Goal: Information Seeking & Learning: Learn about a topic

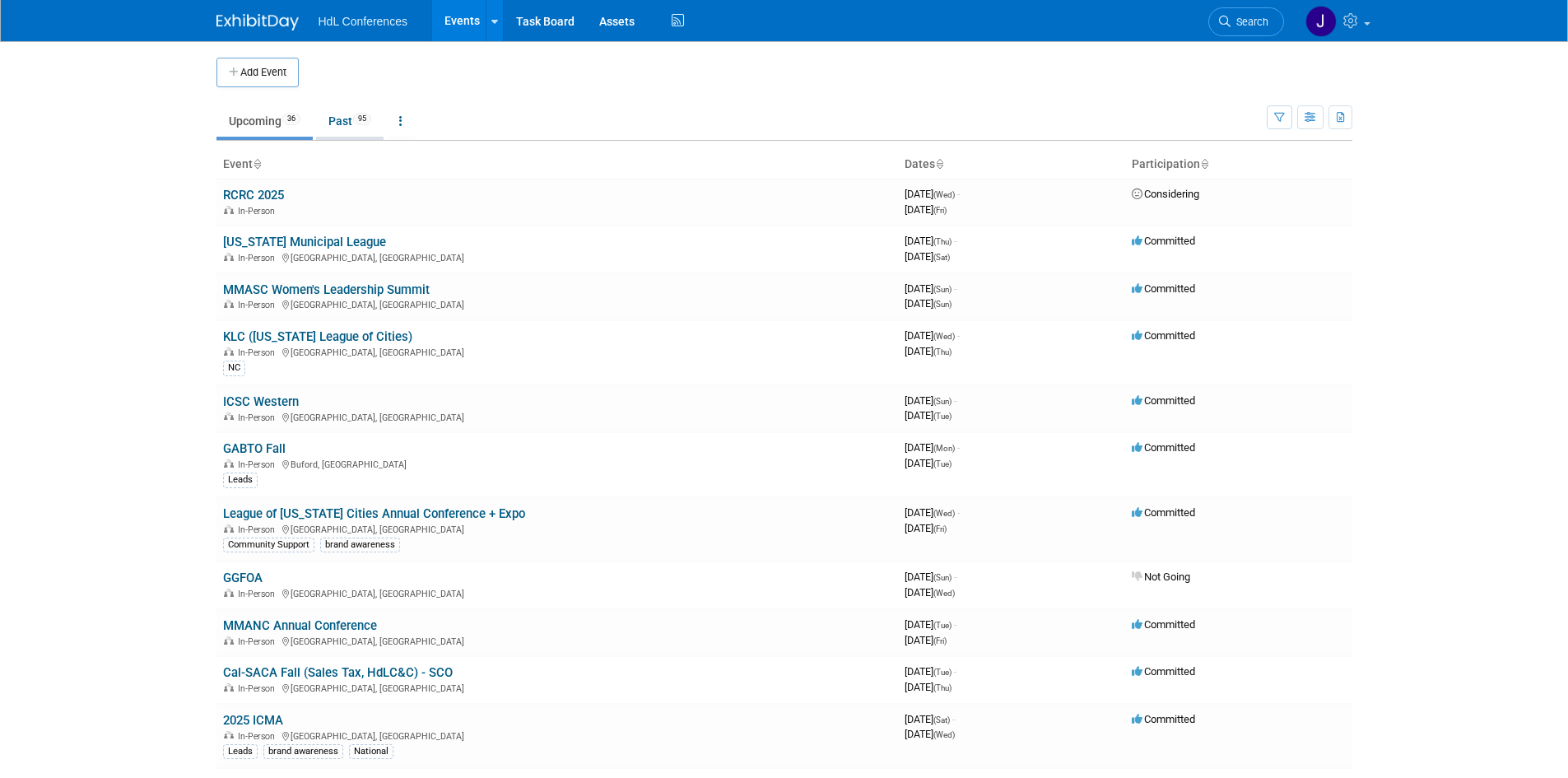
click at [357, 126] on link "Past 95" at bounding box center [350, 121] width 68 height 31
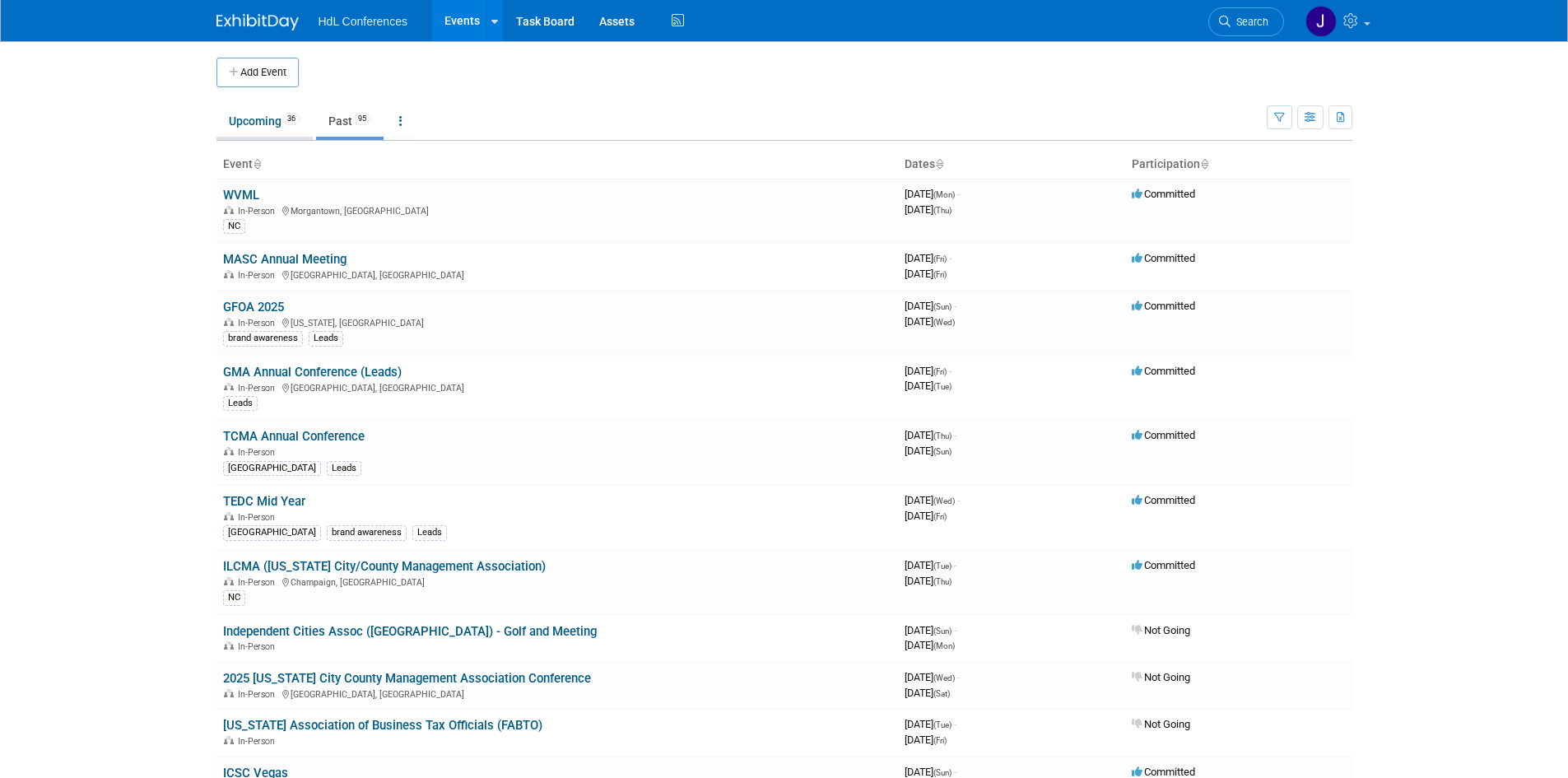
click at [271, 133] on link "Upcoming 36" at bounding box center [264, 121] width 96 height 31
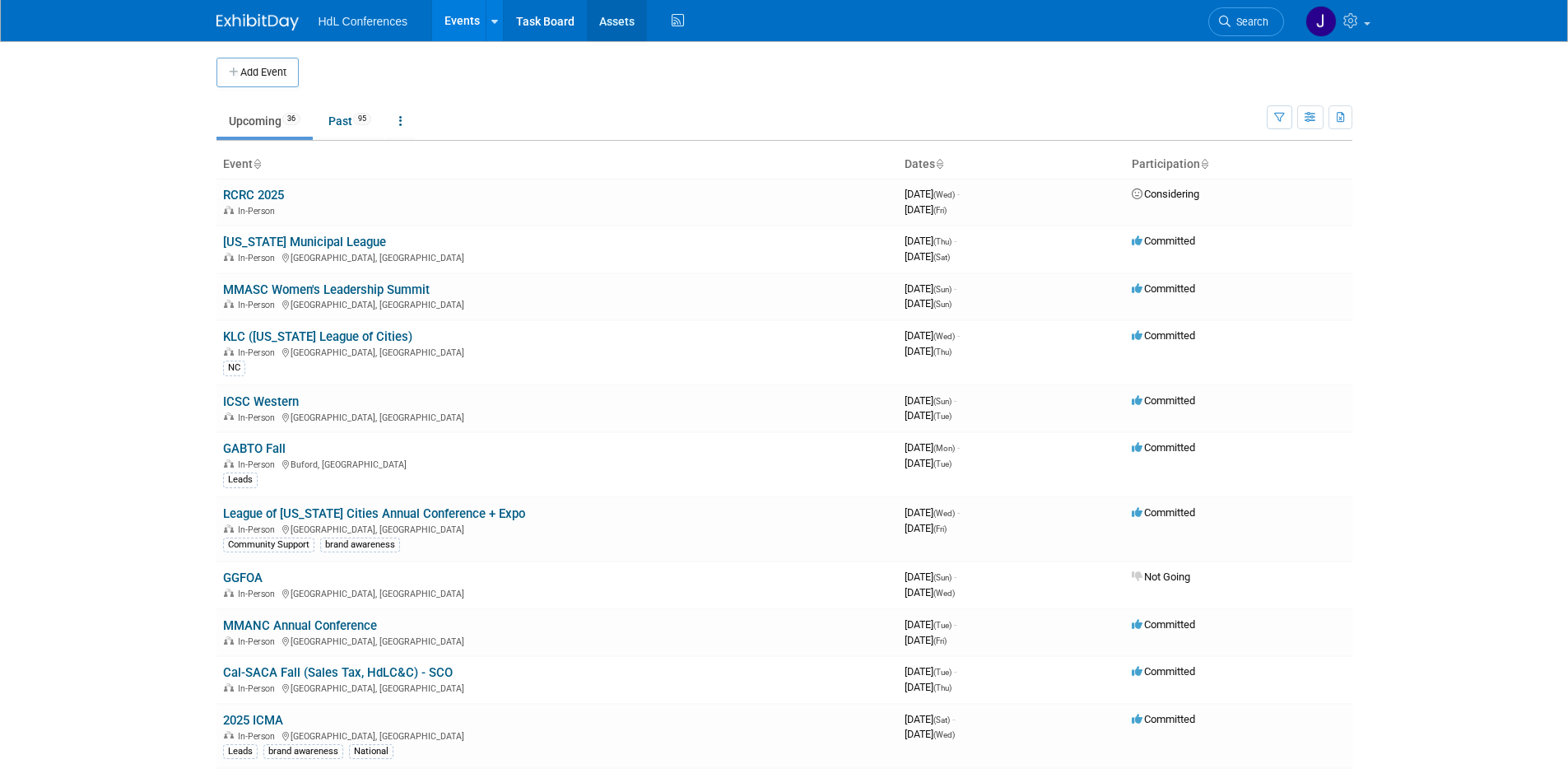
click at [624, 31] on link "Assets" at bounding box center [617, 20] width 60 height 41
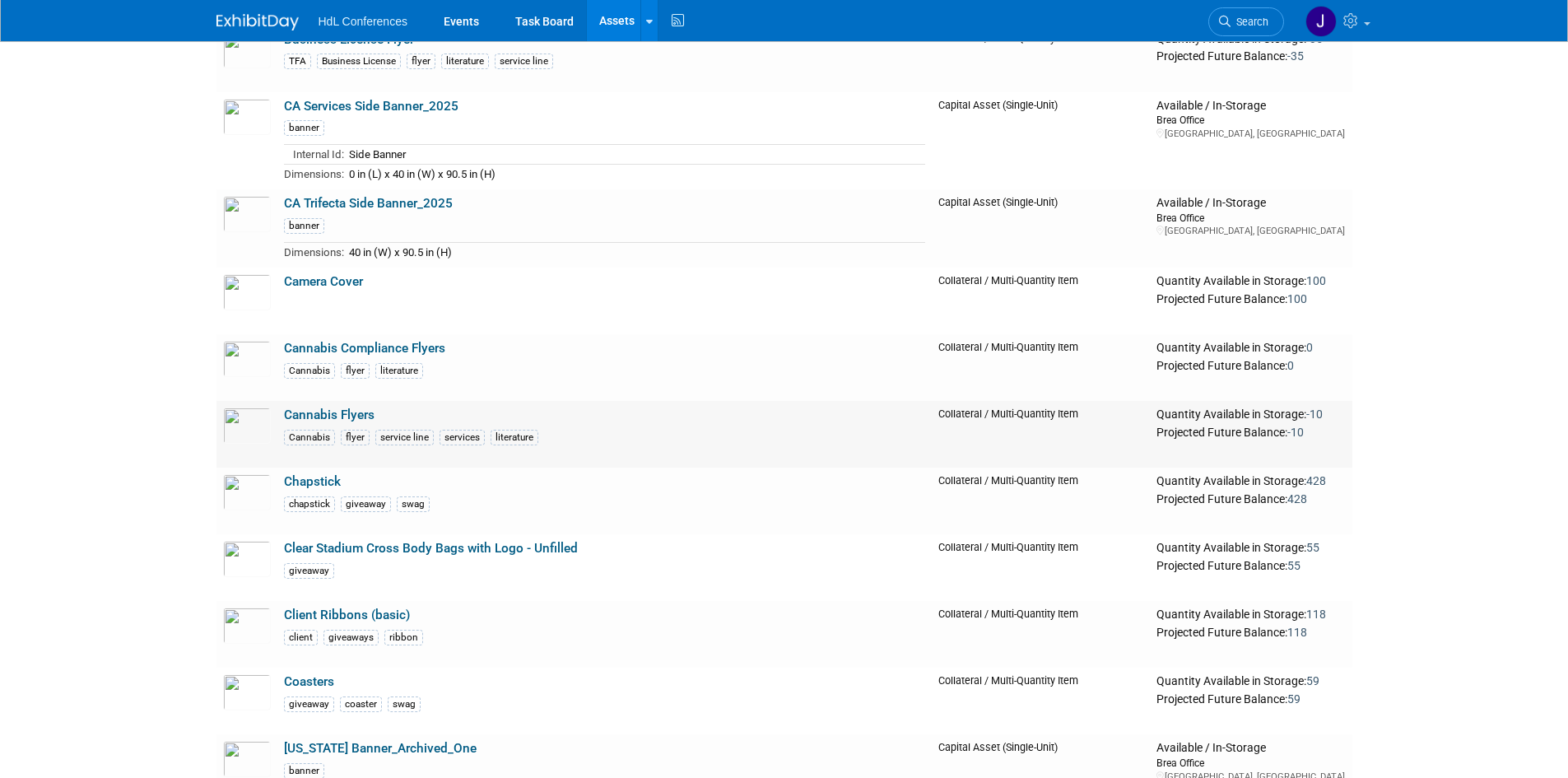
scroll to position [1789, 0]
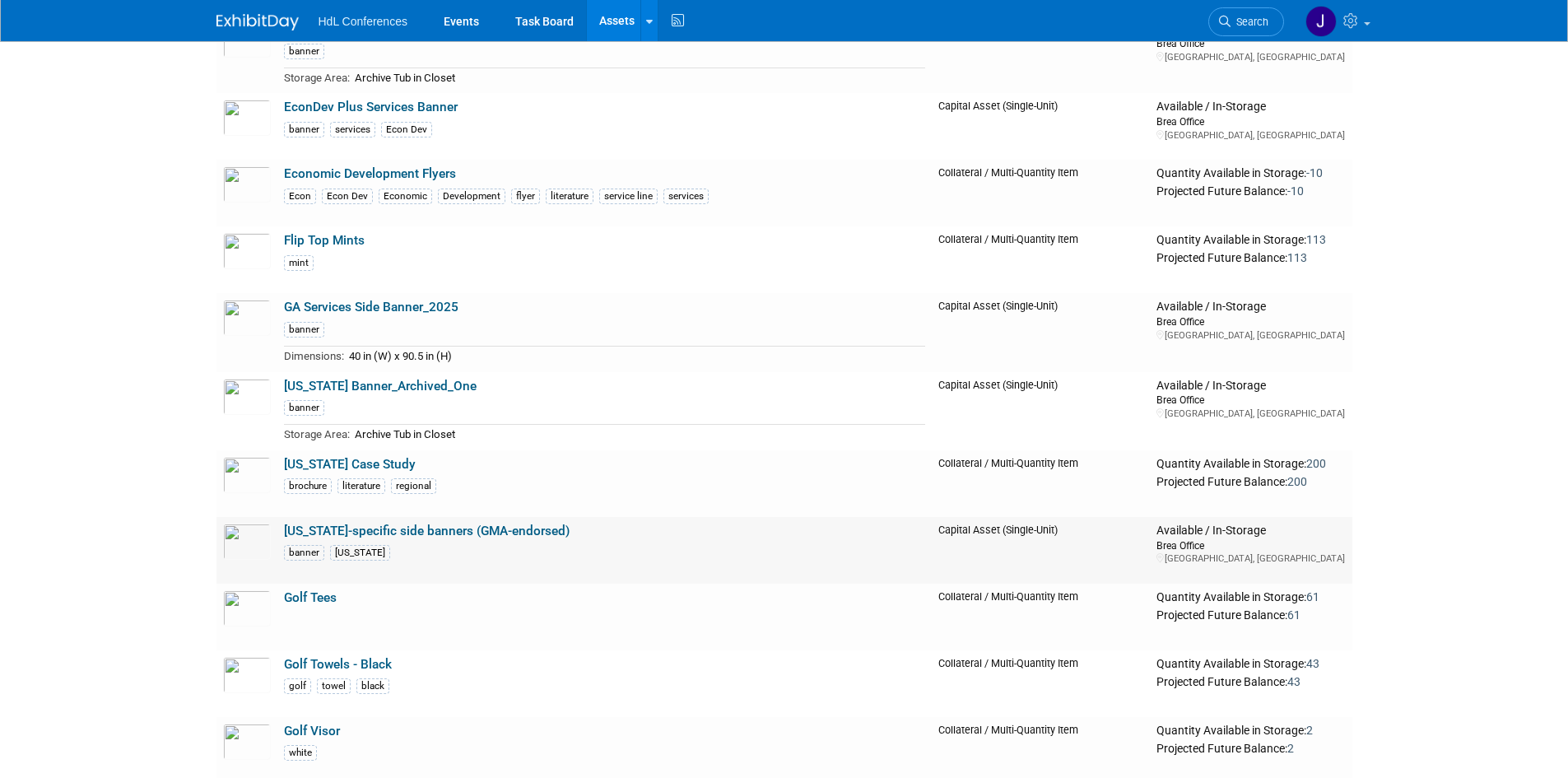
click at [532, 536] on link "Georgia-specific side banners (GMA-endorsed)" at bounding box center [427, 530] width 285 height 15
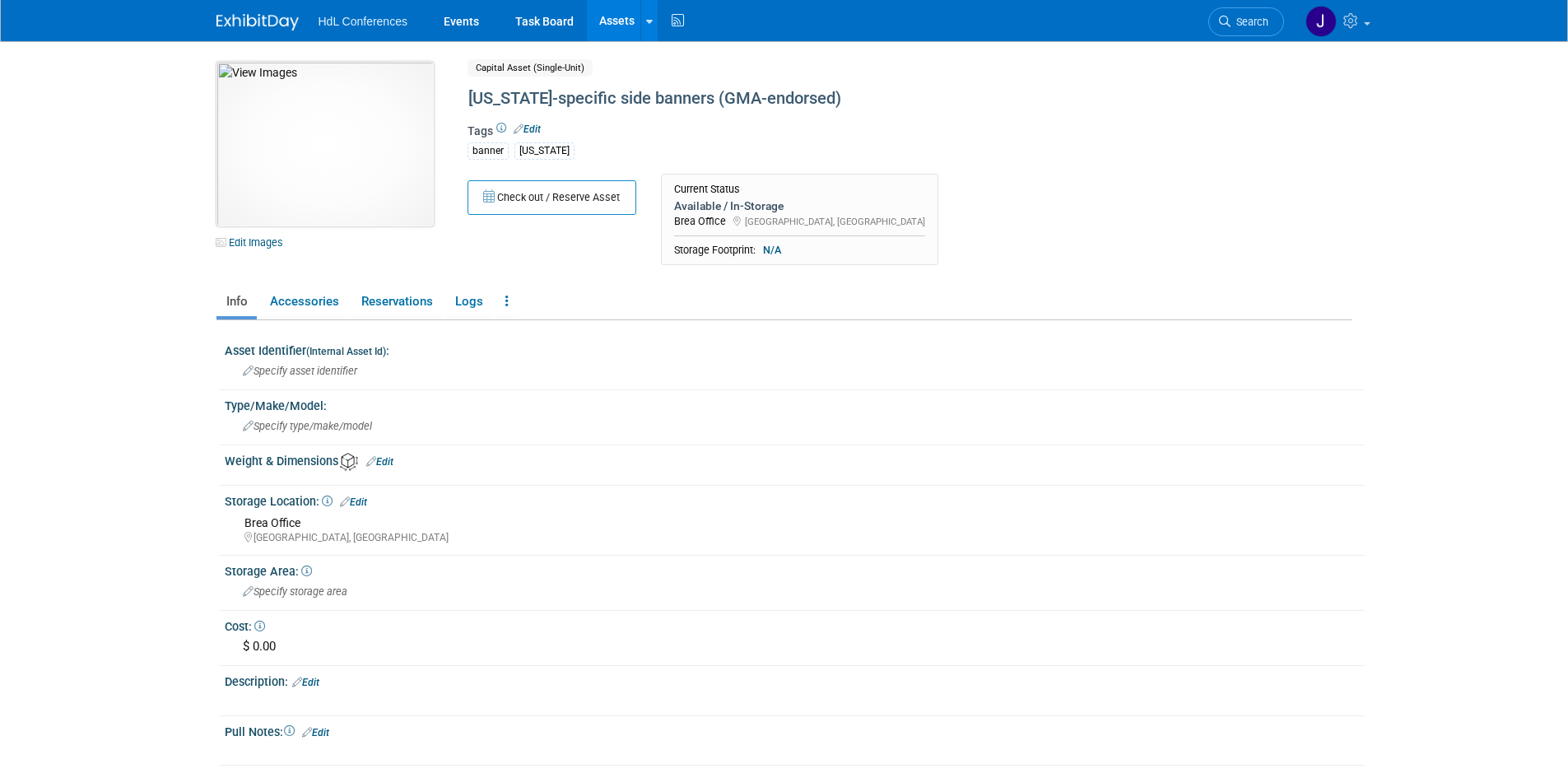
click at [314, 140] on img at bounding box center [325, 144] width 218 height 165
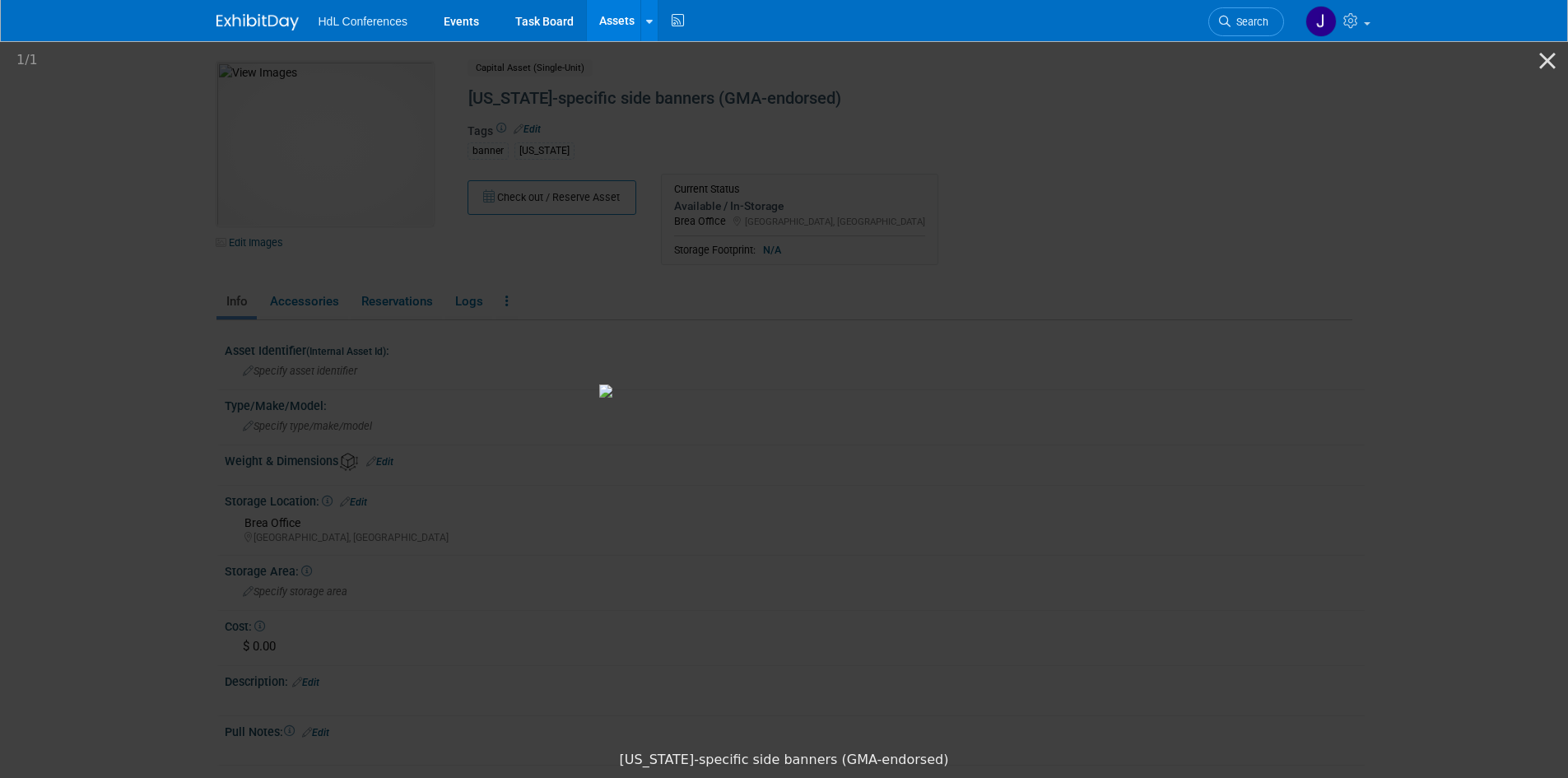
click at [89, 129] on picture at bounding box center [784, 390] width 1568 height 704
click at [280, 20] on img at bounding box center [258, 22] width 82 height 16
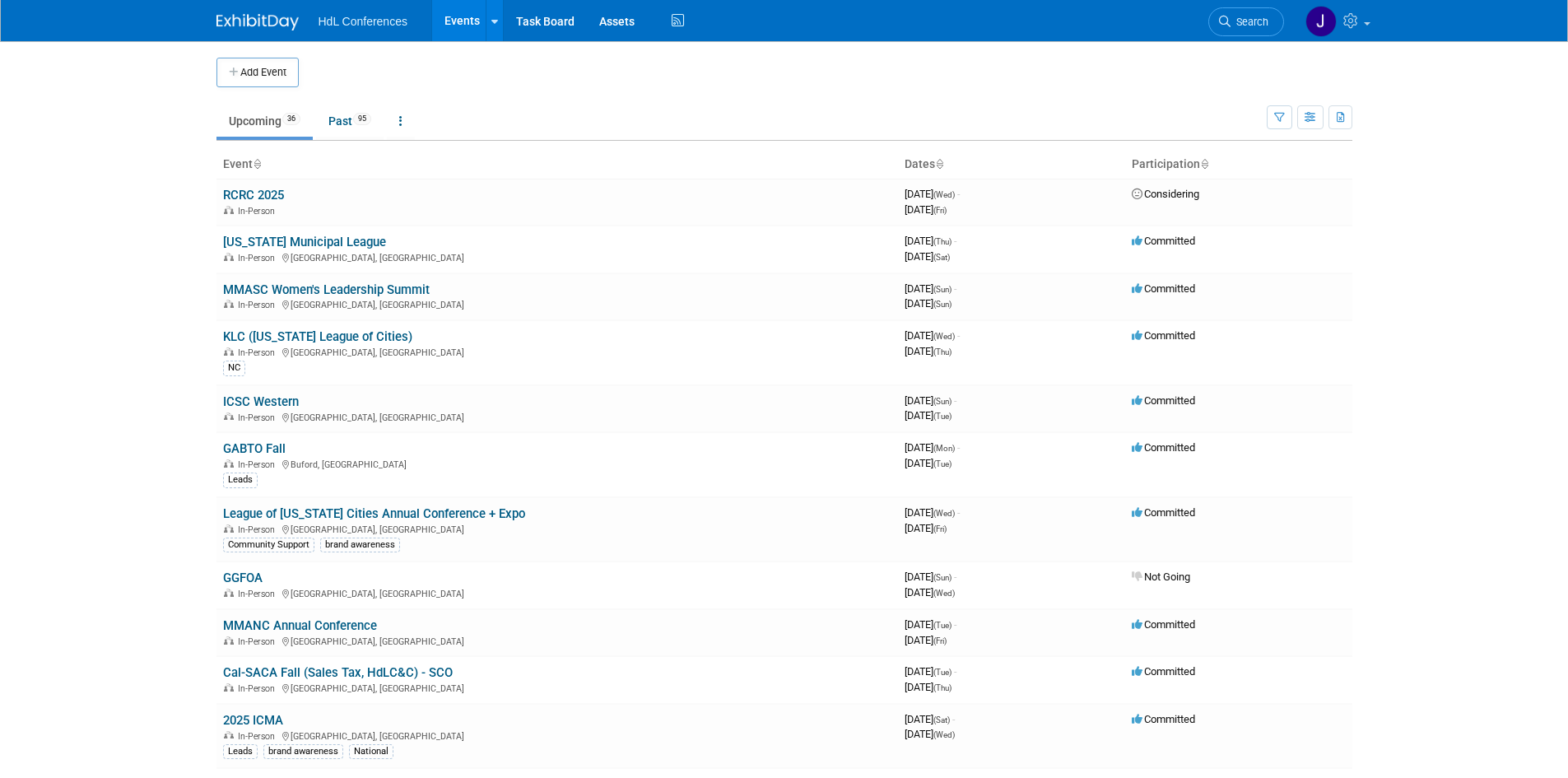
click at [1232, 25] on span "Search" at bounding box center [1249, 22] width 37 height 13
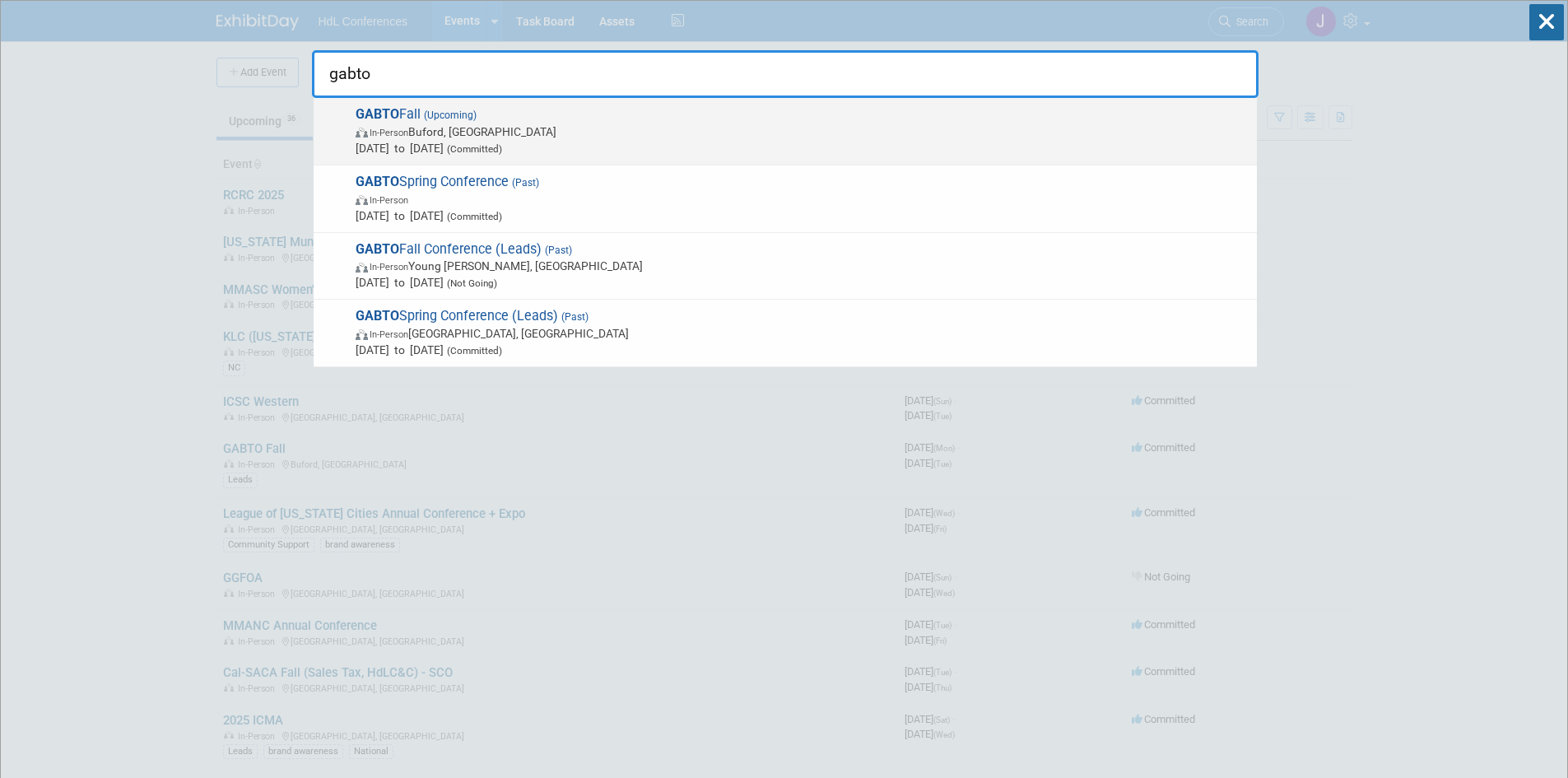
type input "gabto"
click at [927, 136] on span "In-Person Buford, GA" at bounding box center [802, 132] width 893 height 16
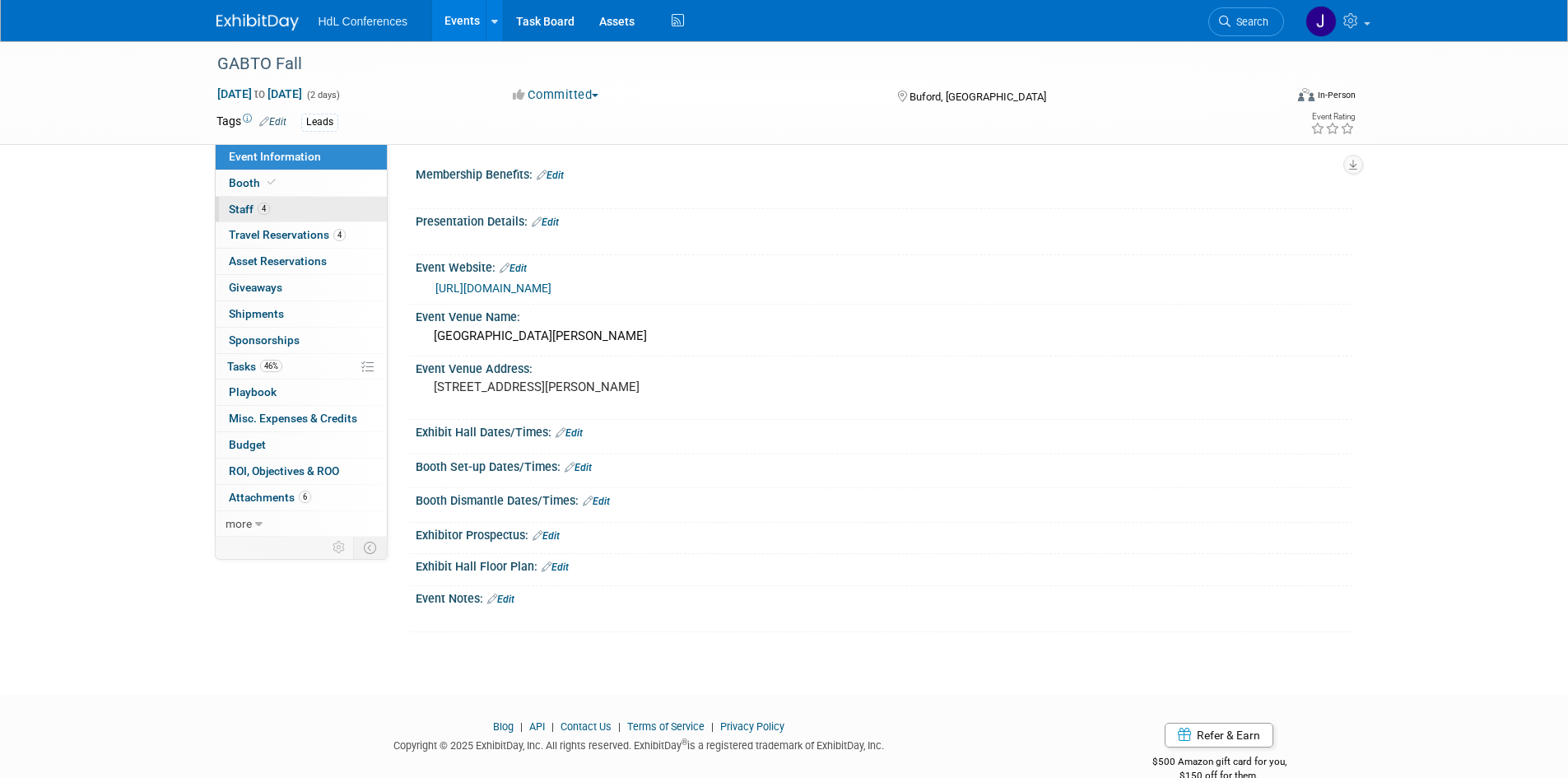
click at [304, 211] on link "4 Staff 4" at bounding box center [301, 209] width 171 height 26
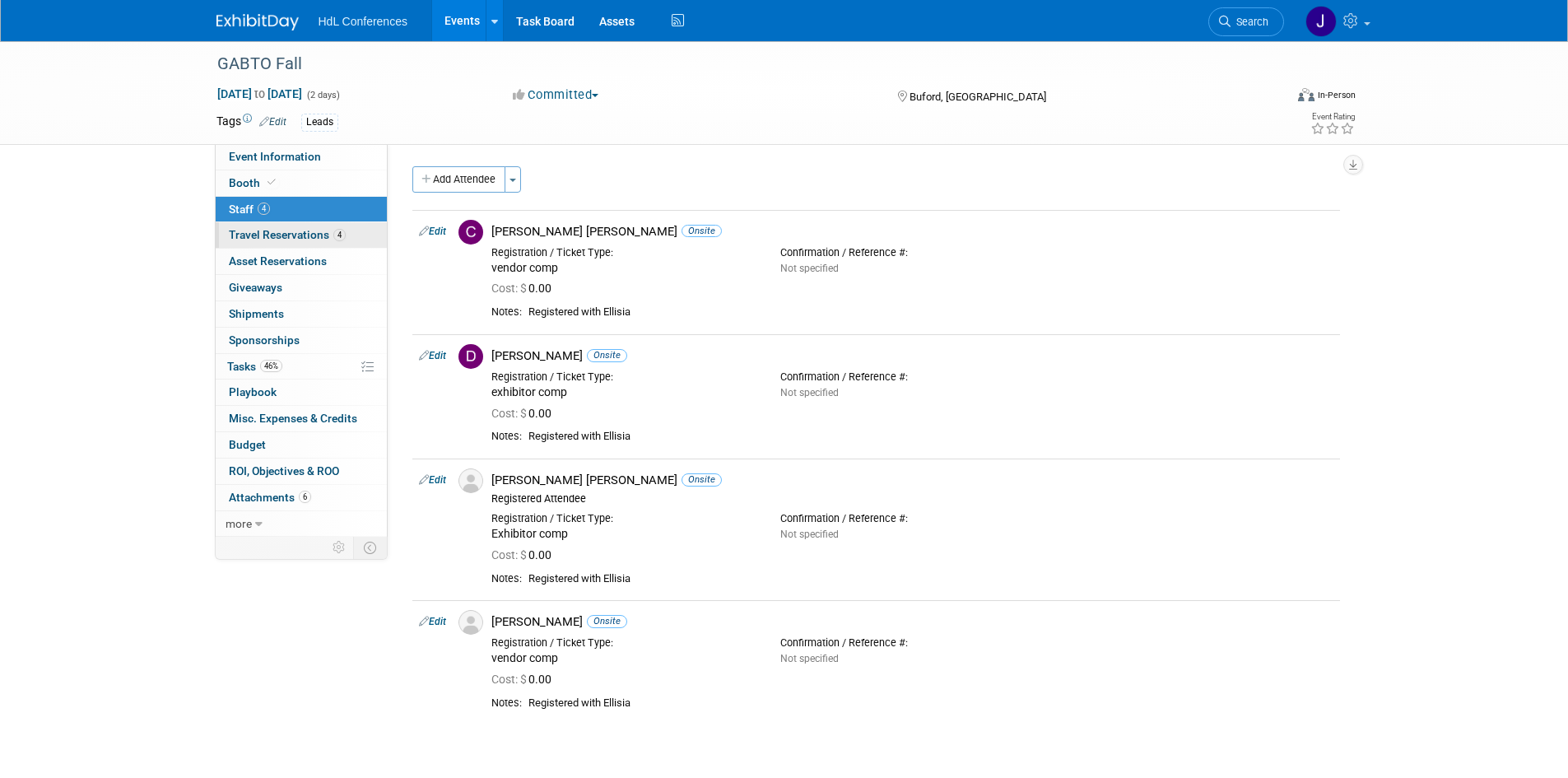
click at [308, 242] on link "4 Travel Reservations 4" at bounding box center [301, 235] width 171 height 26
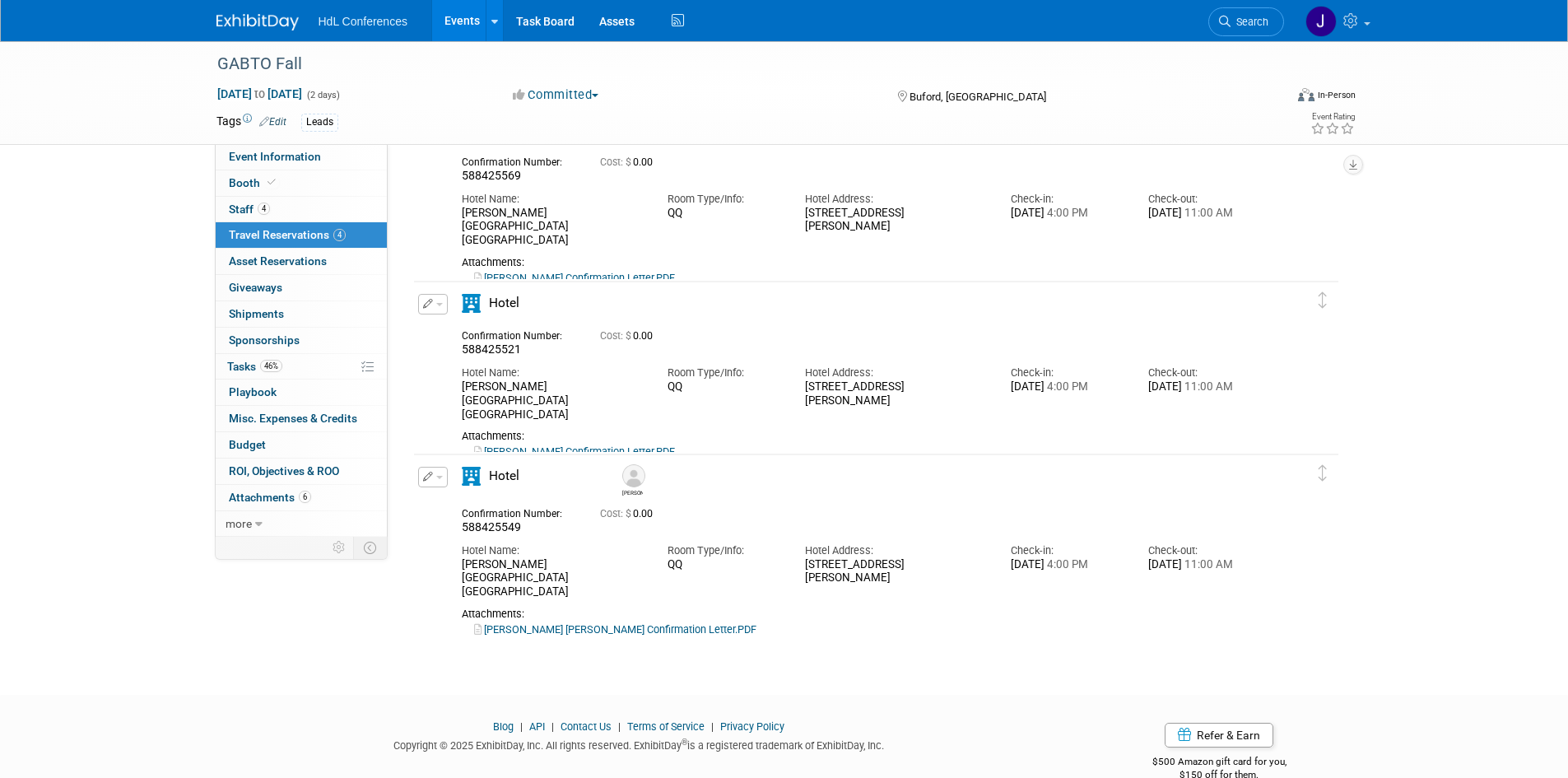
scroll to position [247, 0]
drag, startPoint x: 461, startPoint y: 389, endPoint x: 600, endPoint y: 390, distance: 139.0
click at [600, 390] on div "Lanier Islands Legacy Lodge" at bounding box center [552, 398] width 181 height 41
copy div "Lanier Islands Legacy Lodge"
click at [255, 210] on span "Staff 4" at bounding box center [249, 208] width 41 height 13
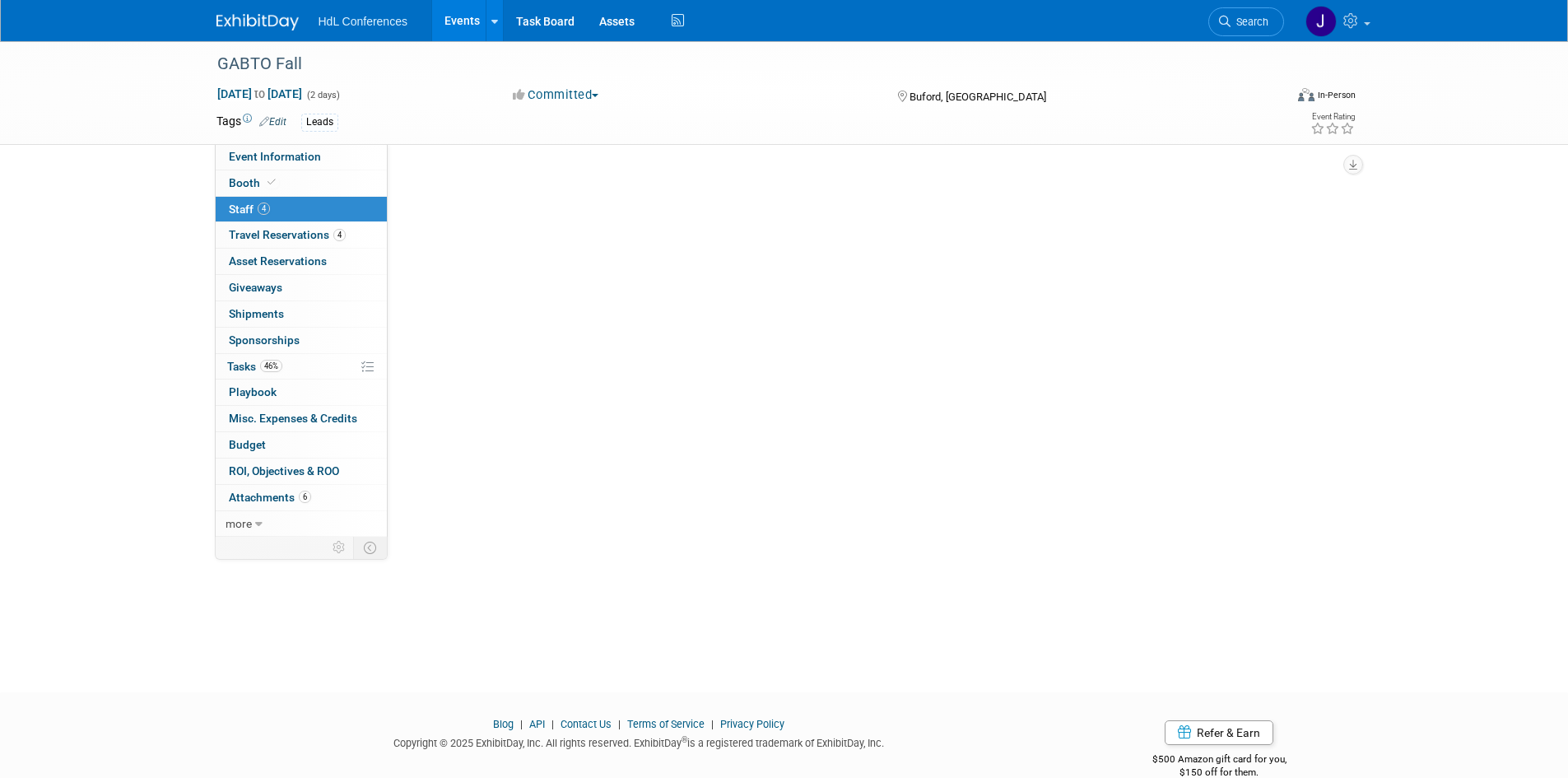
scroll to position [0, 0]
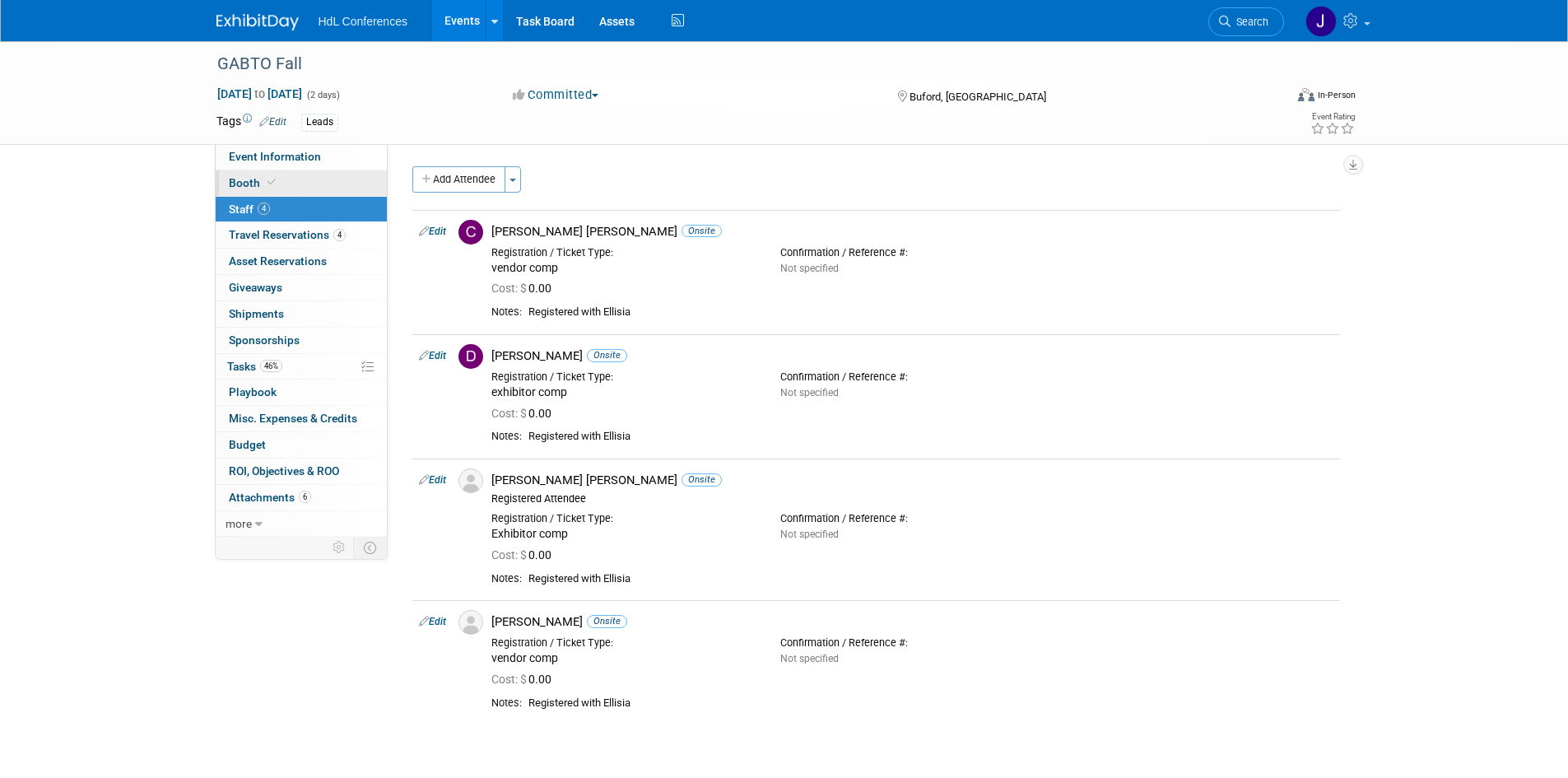
click at [289, 189] on link "Booth" at bounding box center [301, 183] width 171 height 26
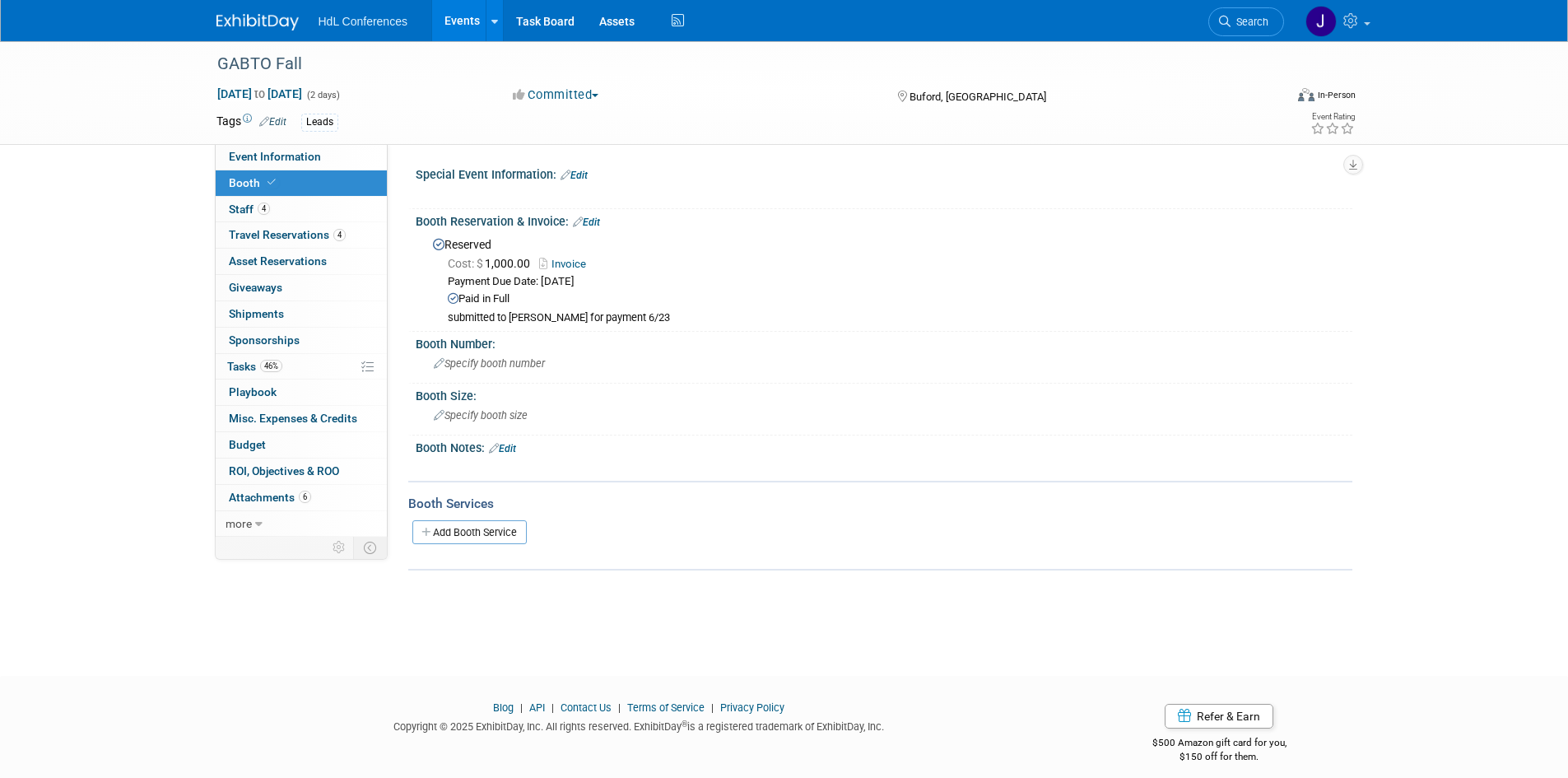
click at [569, 265] on link "Invoice" at bounding box center [567, 264] width 55 height 13
click at [309, 161] on span "Event Information" at bounding box center [274, 156] width 92 height 13
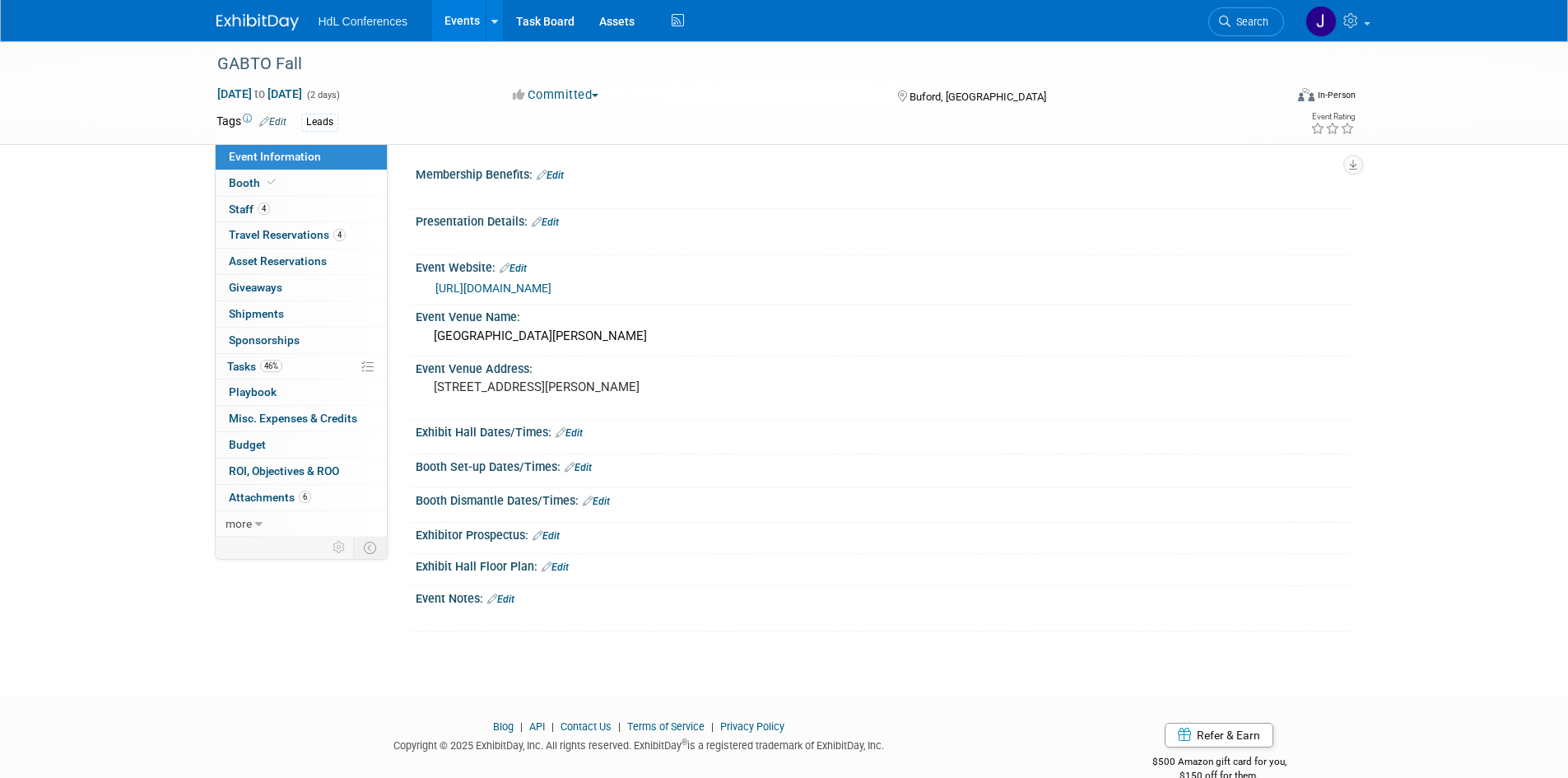
click at [539, 286] on link "https://www.gabto.org/event-details/gabto-fall-2025-conference" at bounding box center [493, 288] width 116 height 13
click at [274, 20] on img at bounding box center [258, 22] width 82 height 16
